Goal: Information Seeking & Learning: Learn about a topic

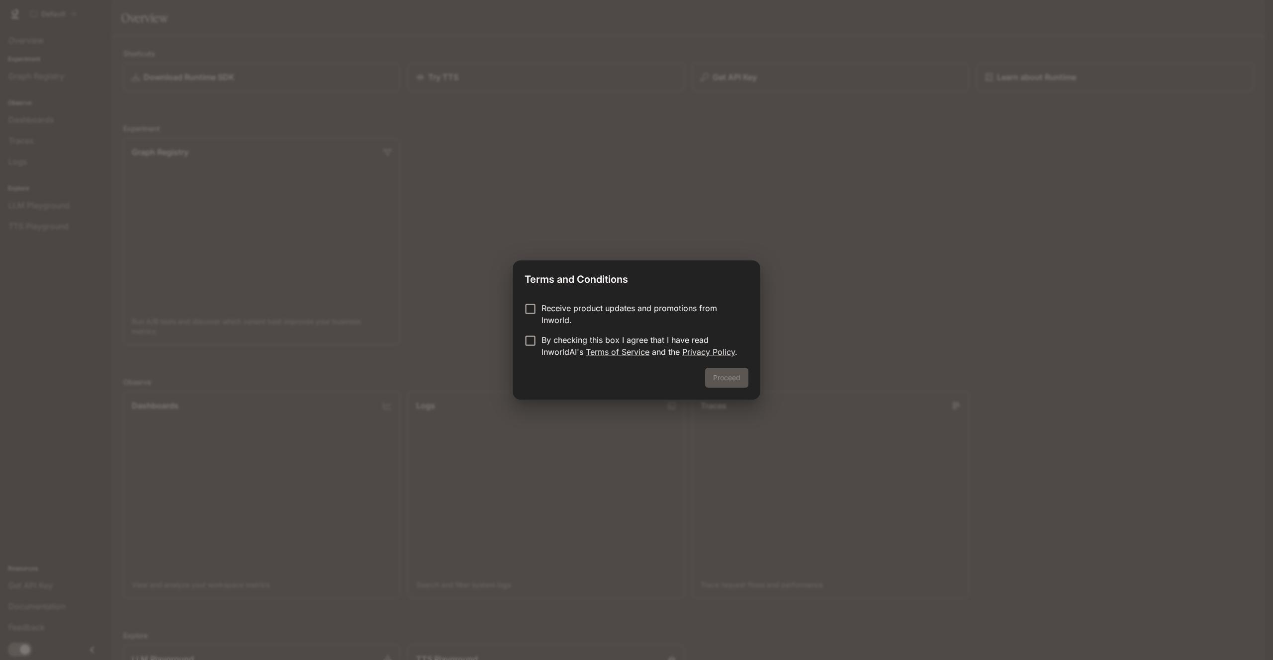
click at [549, 306] on p "Receive product updates and promotions from Inworld." at bounding box center [641, 314] width 199 height 24
click at [544, 311] on p "Receive product updates and promotions from Inworld." at bounding box center [641, 314] width 199 height 24
drag, startPoint x: 737, startPoint y: 382, endPoint x: 730, endPoint y: 382, distance: 7.0
click at [736, 382] on button "Proceed" at bounding box center [726, 378] width 43 height 20
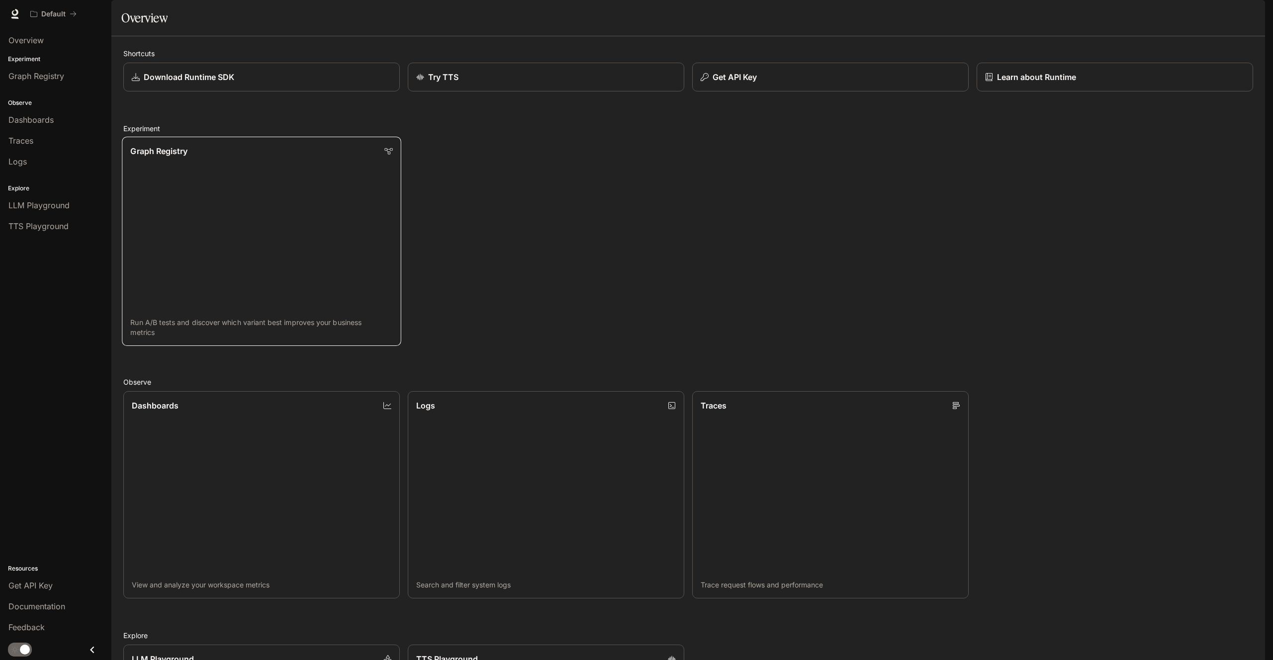
click at [394, 182] on link "Graph Registry Run A/B tests and discover which variant best improves your busi…" at bounding box center [261, 241] width 279 height 209
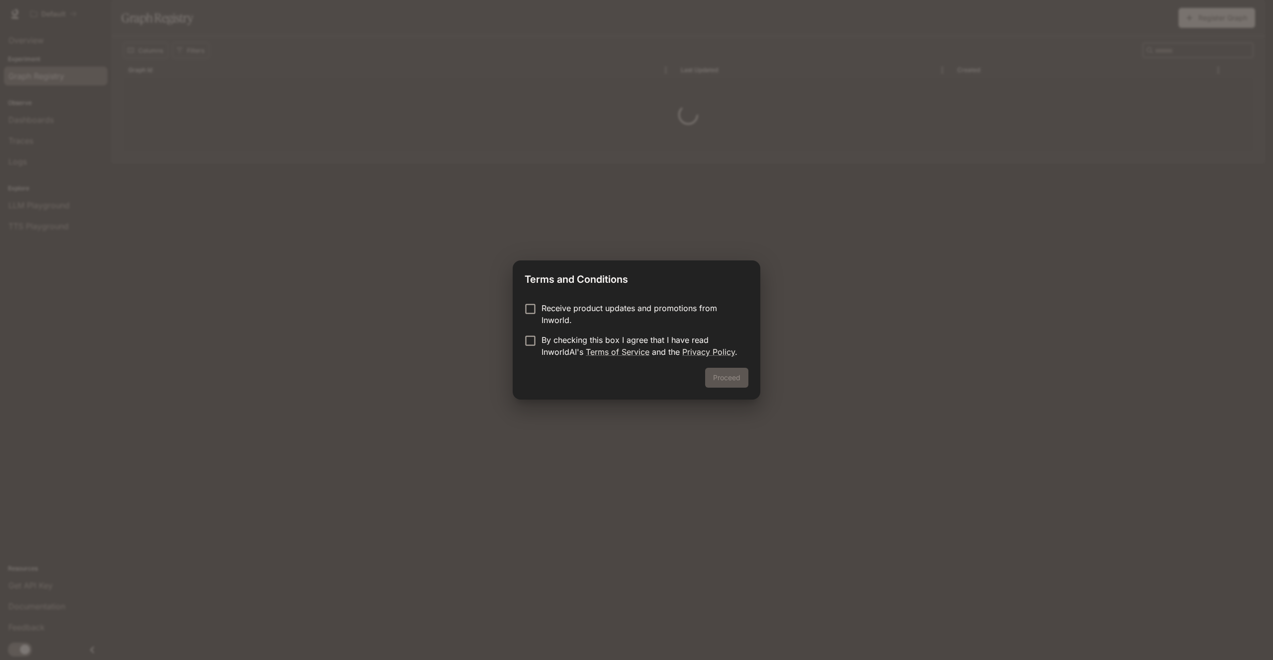
click at [437, 227] on div "Terms and Conditions Receive product updates and promotions from Inworld. By ch…" at bounding box center [636, 330] width 1273 height 660
click at [716, 378] on button "Proceed" at bounding box center [726, 378] width 43 height 20
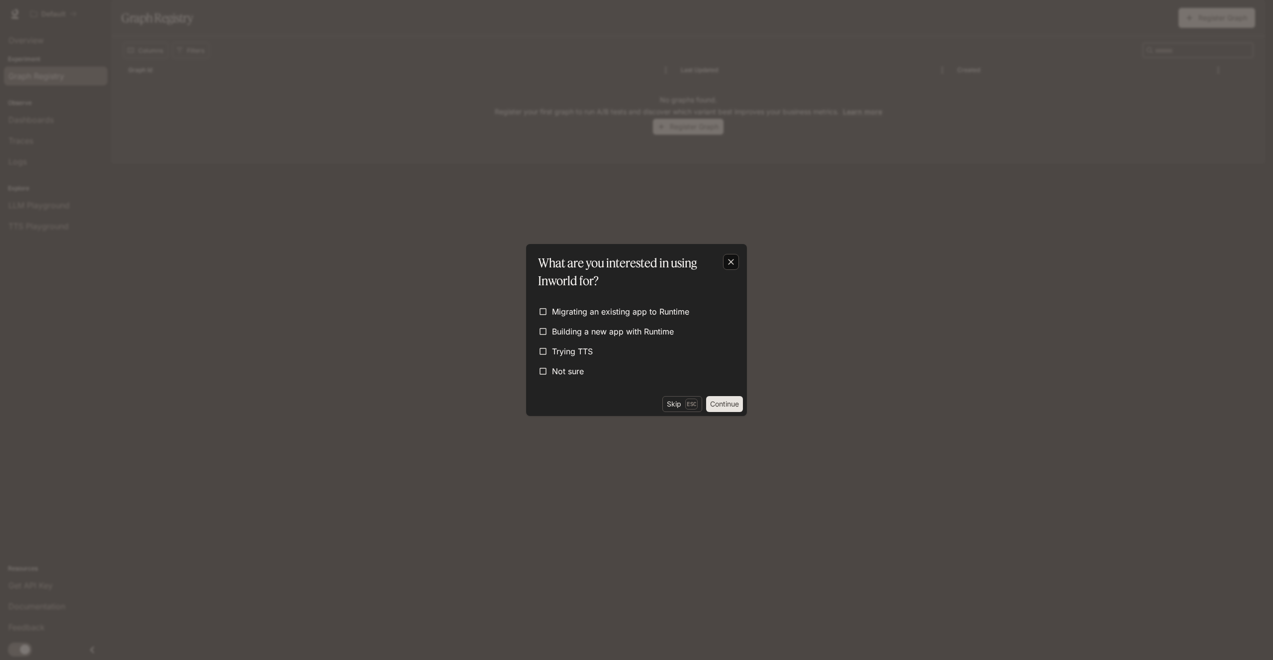
click at [735, 264] on icon "button" at bounding box center [731, 262] width 10 height 10
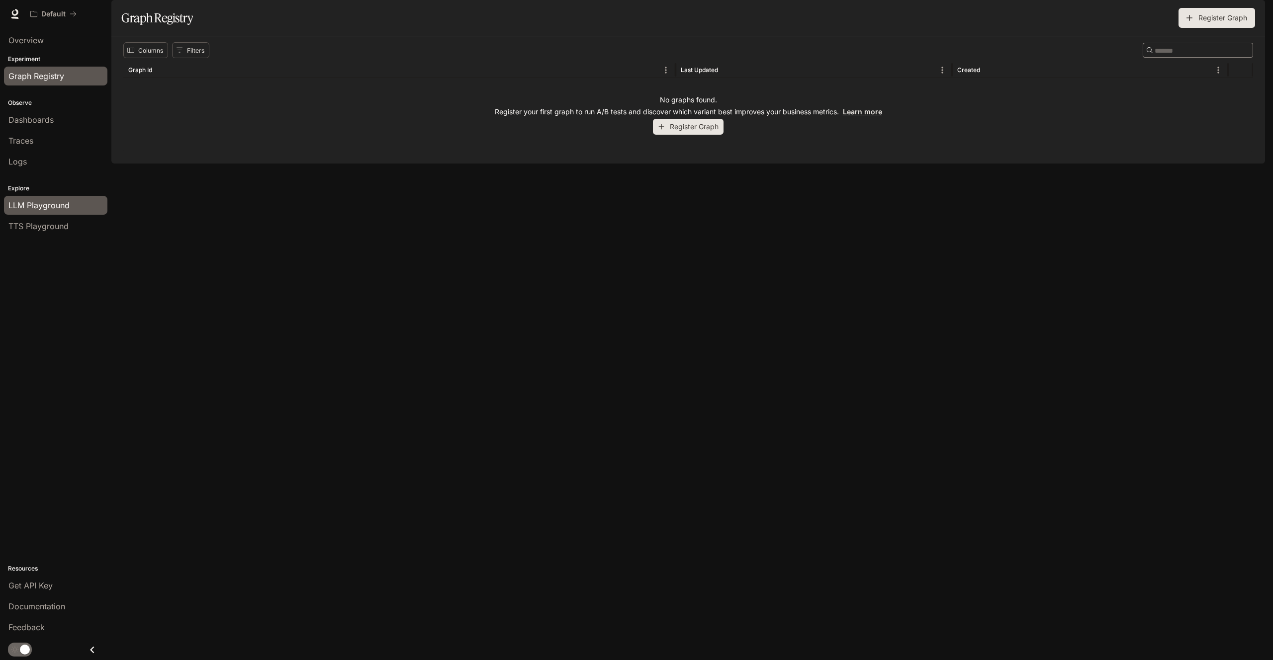
click at [53, 205] on span "LLM Playground" at bounding box center [38, 205] width 61 height 12
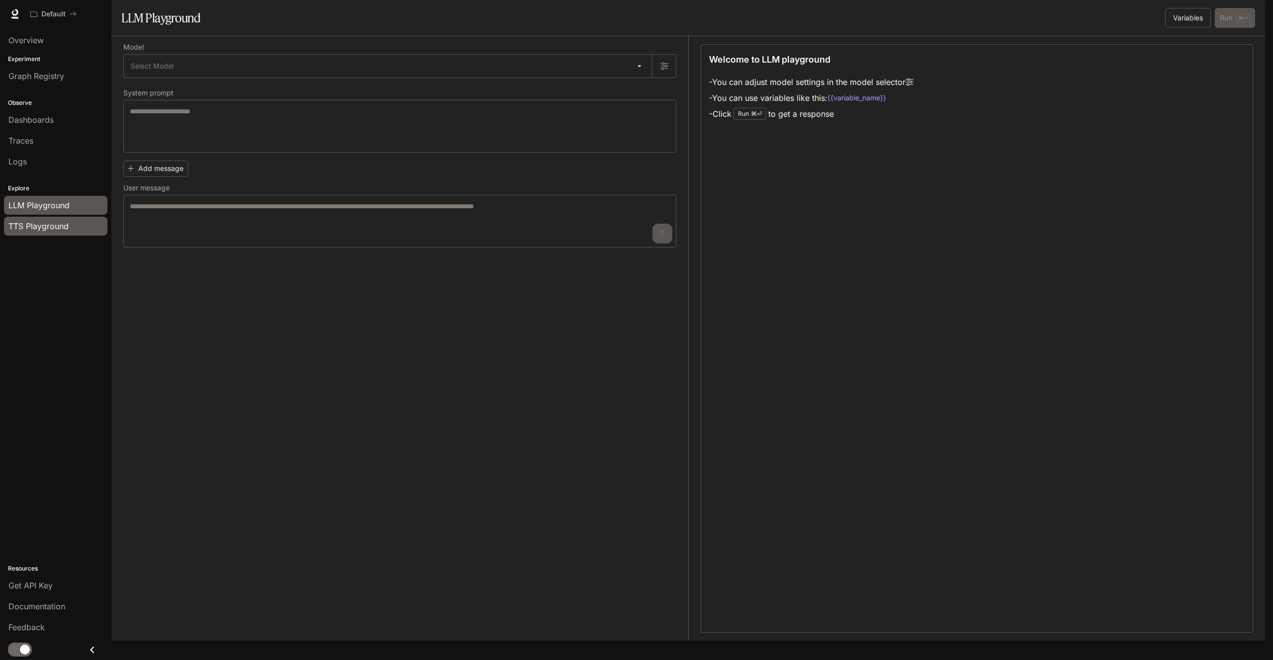
click at [52, 230] on span "TTS Playground" at bounding box center [38, 226] width 60 height 12
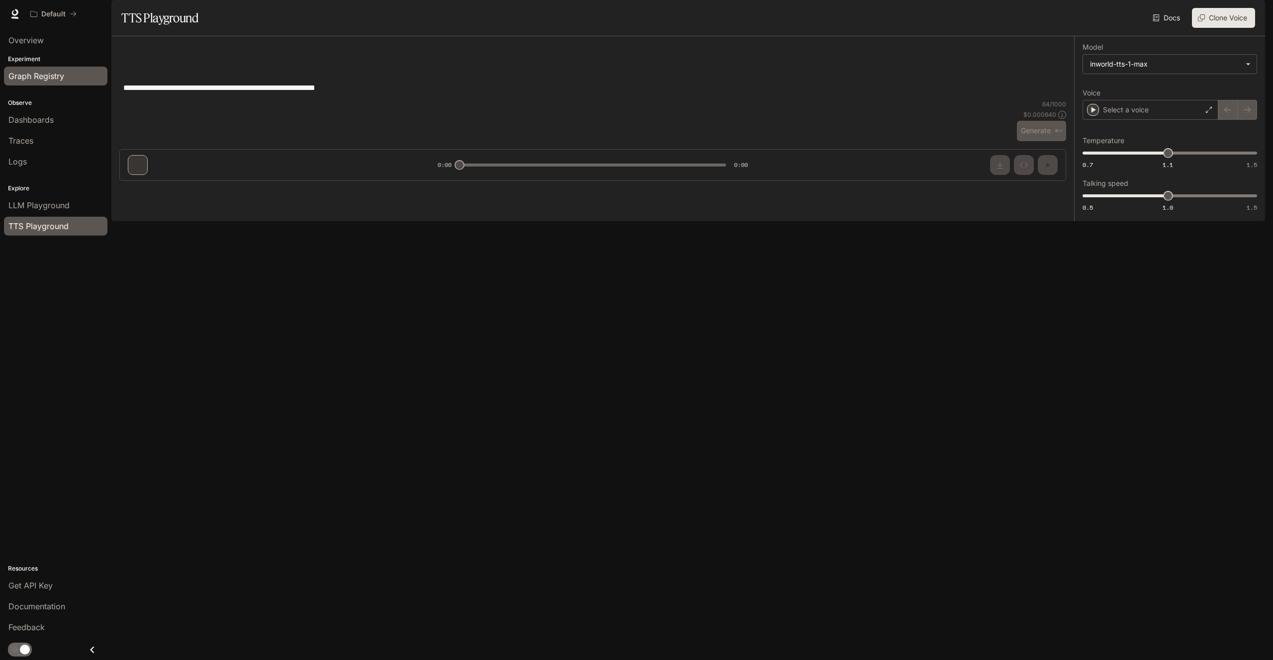
click at [41, 79] on span "Graph Registry" at bounding box center [36, 76] width 56 height 12
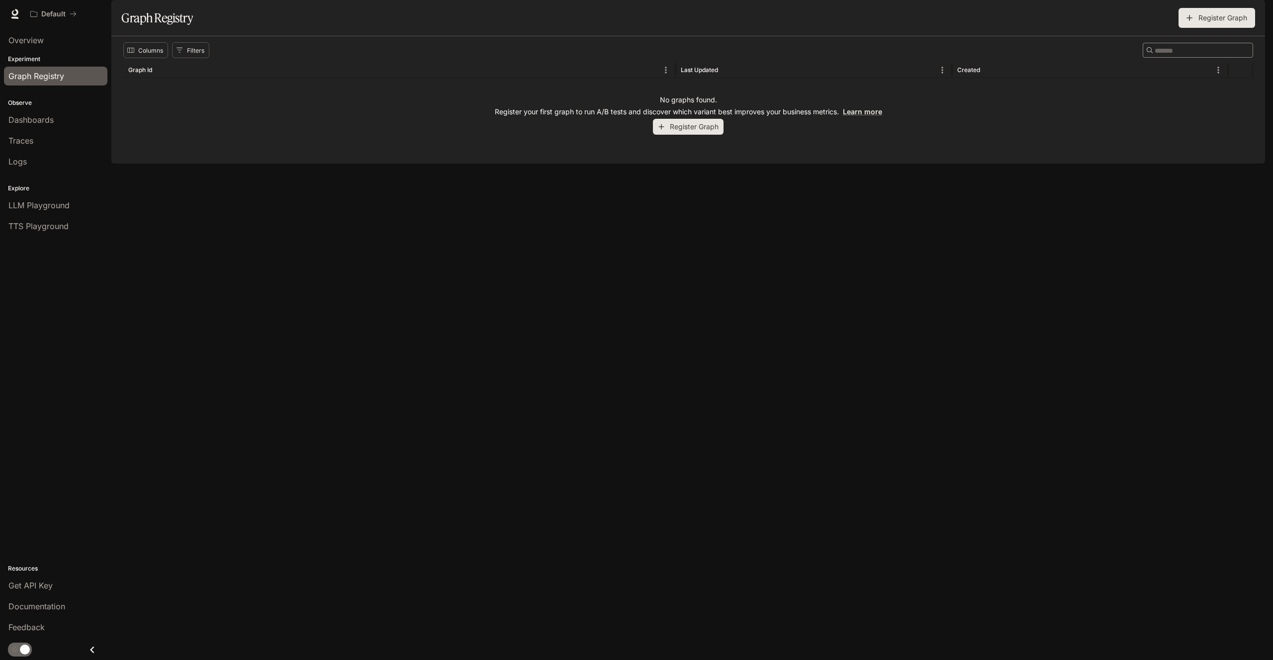
click at [40, 30] on li "Overview" at bounding box center [55, 40] width 111 height 21
click at [36, 42] on span "Overview" at bounding box center [25, 40] width 35 height 12
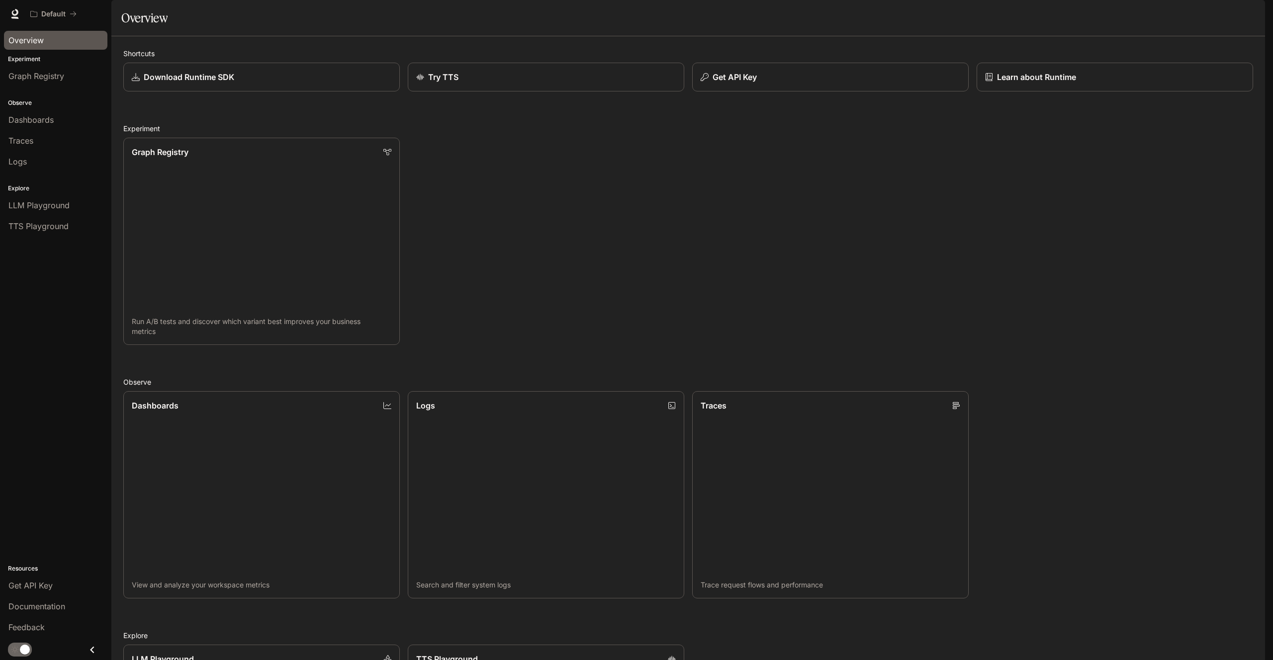
scroll to position [236, 0]
